Goal: Transaction & Acquisition: Purchase product/service

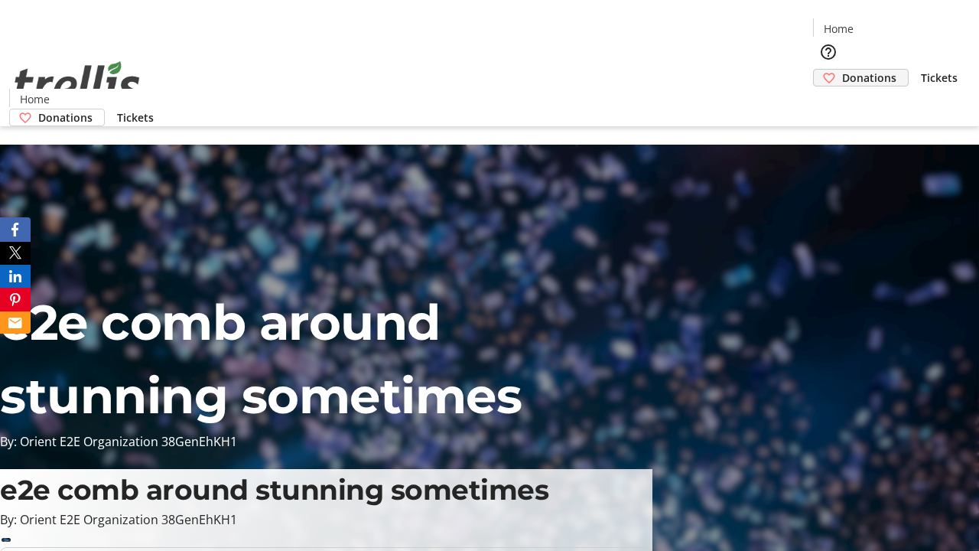
click at [842, 70] on span "Donations" at bounding box center [869, 78] width 54 height 16
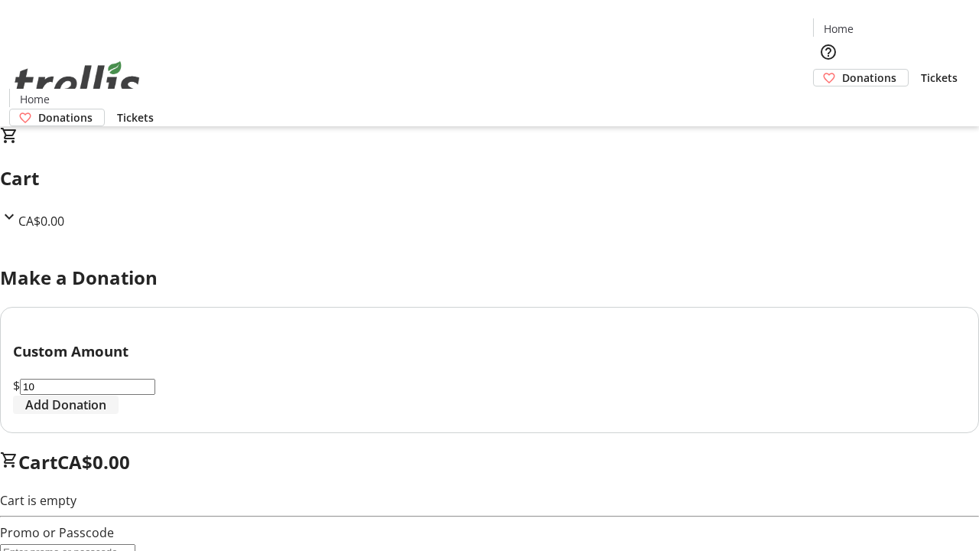
click at [106, 414] on span "Add Donation" at bounding box center [65, 404] width 81 height 18
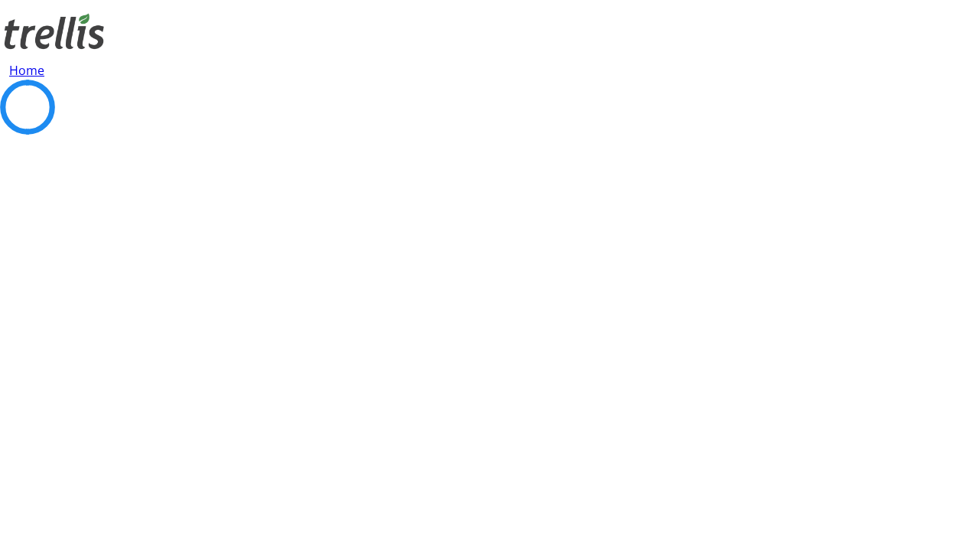
select select "CA"
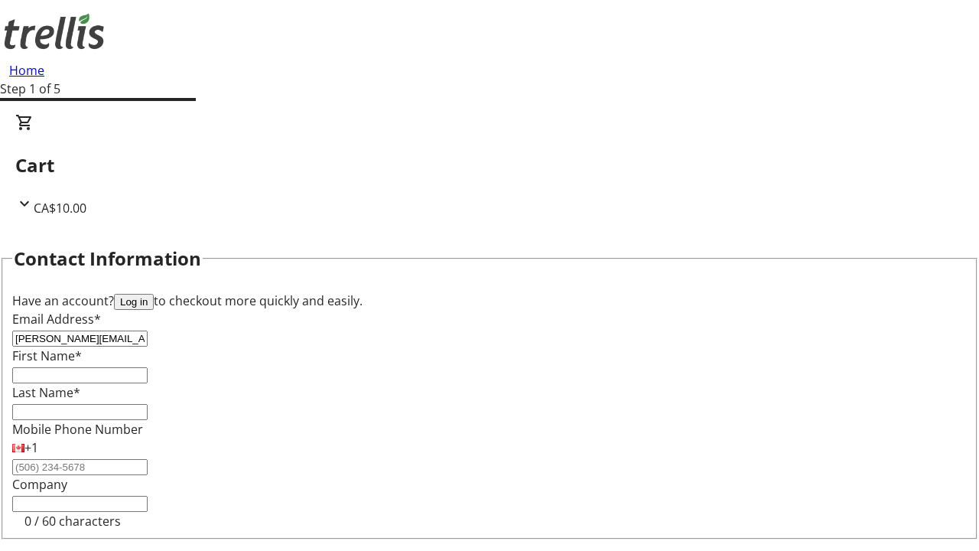
type input "[PERSON_NAME][EMAIL_ADDRESS][DOMAIN_NAME]"
type input "[PERSON_NAME]"
type input "Okuneva"
type input "[STREET_ADDRESS][PERSON_NAME]"
type input "Kelowna"
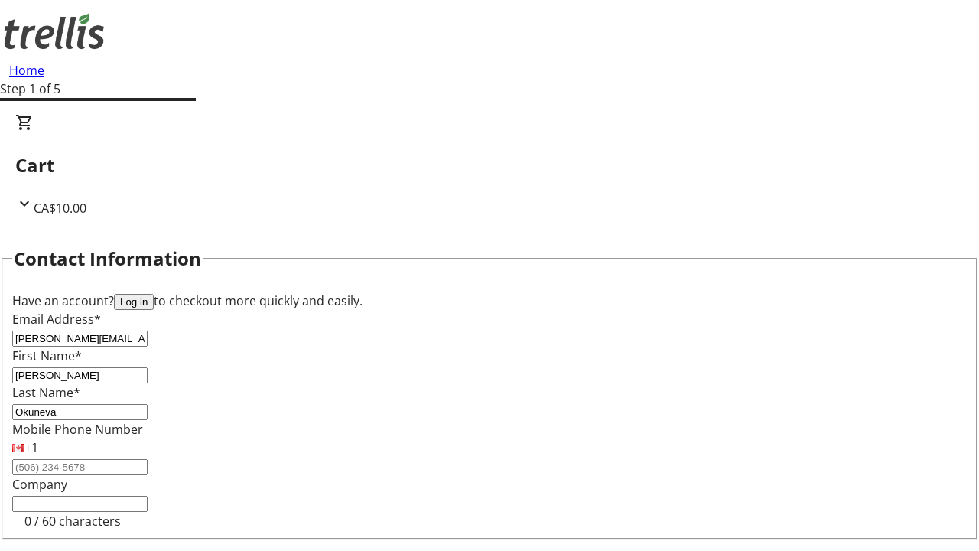
select select "BC"
type input "Kelowna"
type input "V1Y 0C2"
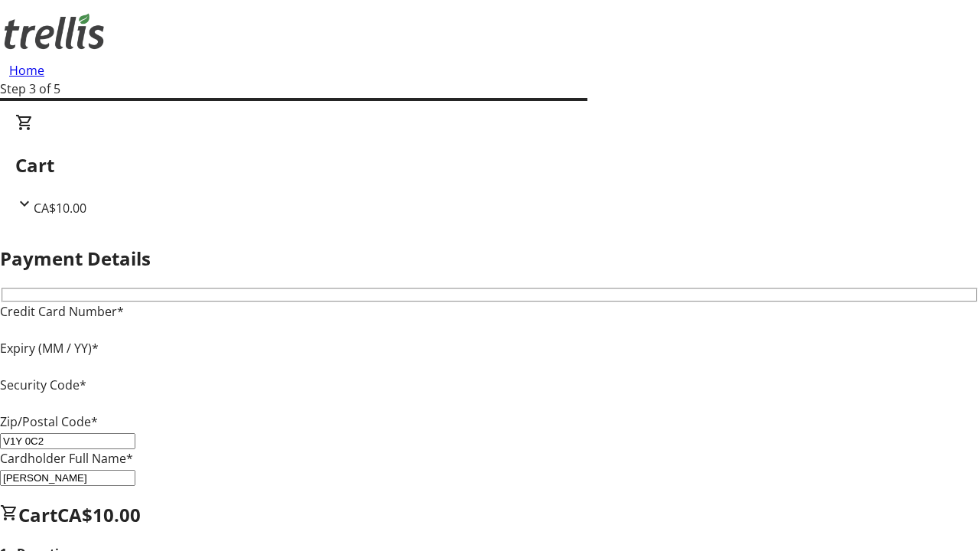
type input "V1Y 0C2"
